Goal: Complete application form

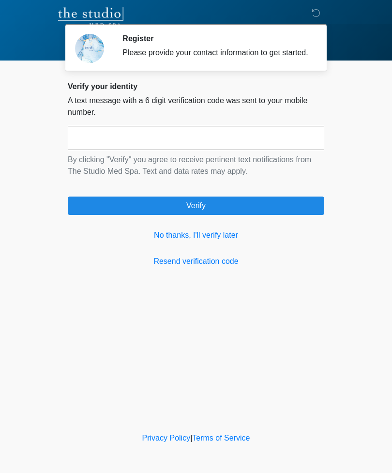
click at [256, 144] on input "text" at bounding box center [196, 138] width 257 height 24
click at [224, 240] on link "No thanks, I'll verify later" at bounding box center [196, 235] width 257 height 12
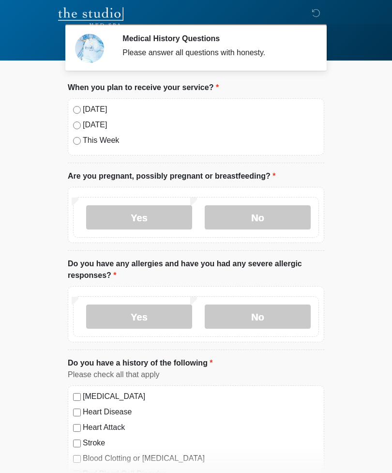
click at [81, 102] on div "Today Tomorrow This Week" at bounding box center [196, 126] width 257 height 57
click at [274, 217] on label "No" at bounding box center [258, 217] width 106 height 24
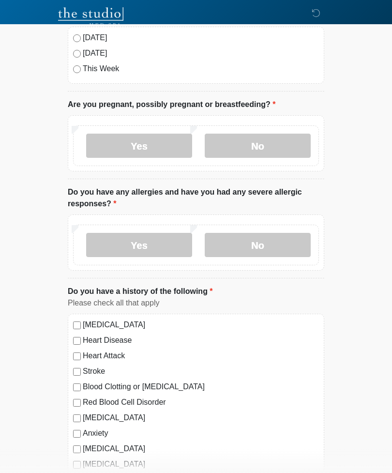
scroll to position [77, 0]
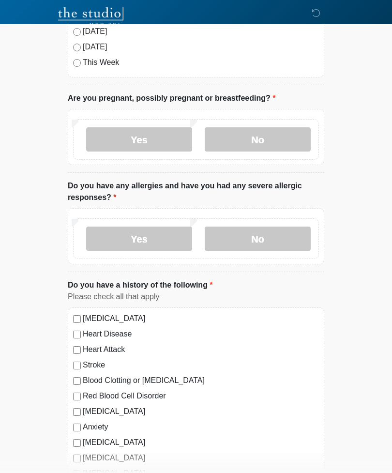
click at [273, 236] on label "No" at bounding box center [258, 239] width 106 height 24
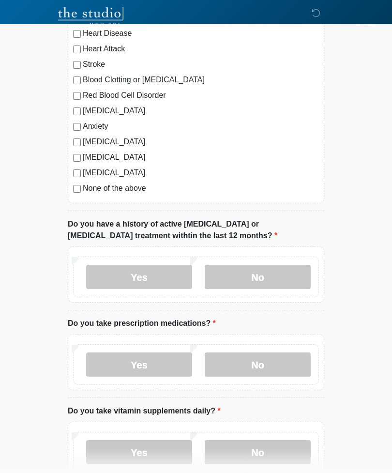
scroll to position [379, 0]
click at [288, 275] on label "No" at bounding box center [258, 277] width 106 height 24
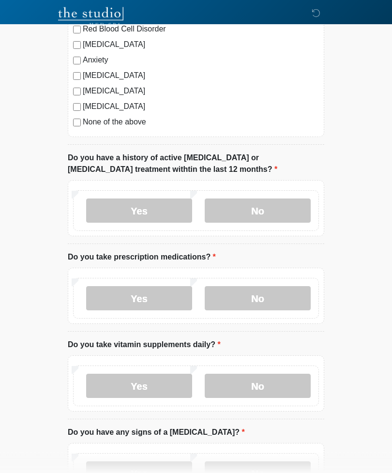
click at [279, 307] on label "No" at bounding box center [258, 299] width 106 height 24
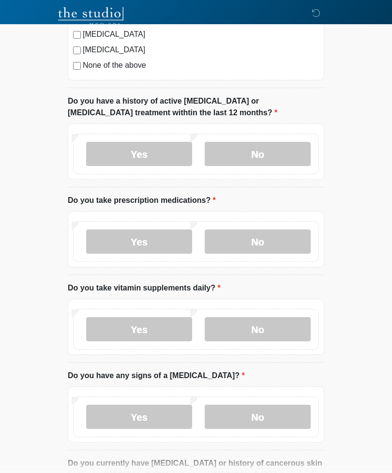
click at [264, 335] on label "No" at bounding box center [258, 330] width 106 height 24
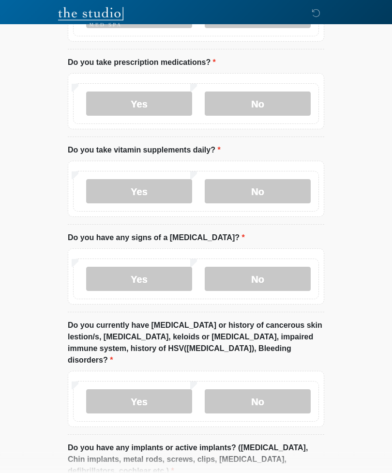
scroll to position [639, 0]
click at [272, 278] on label "No" at bounding box center [258, 279] width 106 height 24
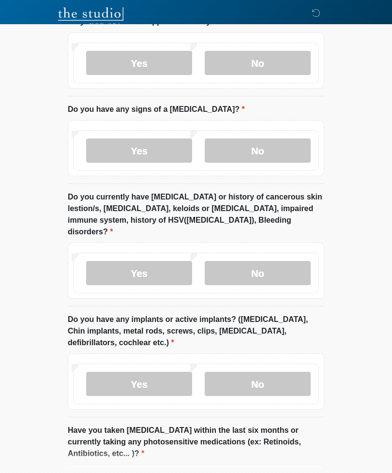
scroll to position [768, 0]
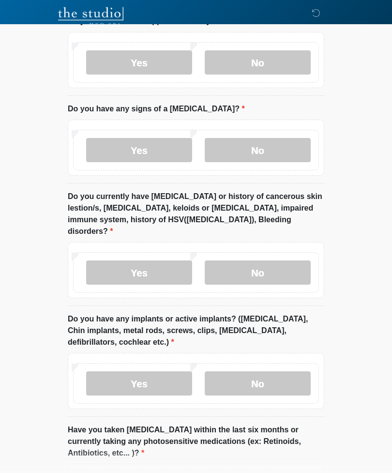
click at [287, 263] on label "No" at bounding box center [258, 273] width 106 height 24
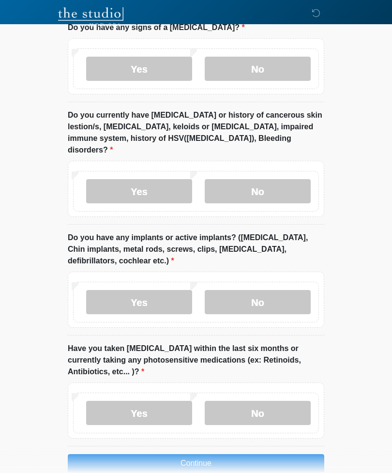
scroll to position [856, 0]
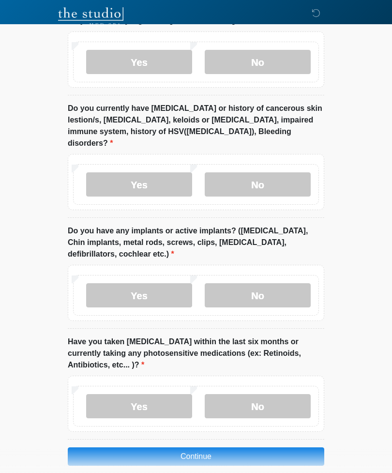
click at [288, 284] on label "No" at bounding box center [258, 295] width 106 height 24
click at [275, 396] on label "No" at bounding box center [258, 406] width 106 height 24
click at [258, 447] on button "Continue" at bounding box center [196, 456] width 257 height 18
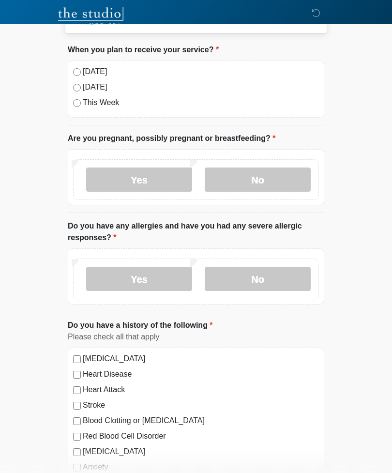
scroll to position [0, 0]
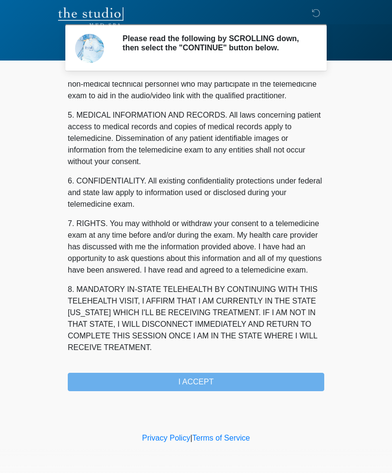
click at [234, 391] on div "1. PURPOSE. The purpose of this form is to obtain your consent for a telemedici…" at bounding box center [196, 236] width 257 height 309
click at [241, 387] on button "I ACCEPT" at bounding box center [196, 382] width 257 height 18
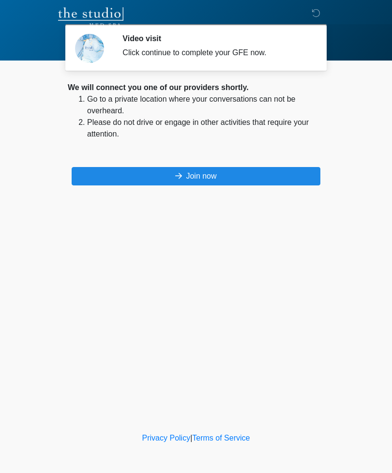
click at [291, 165] on div "We will connect you one of our providers shortly. Go to a private location wher…" at bounding box center [196, 134] width 257 height 104
click at [292, 171] on button "Join now" at bounding box center [196, 176] width 249 height 18
